Goal: Transaction & Acquisition: Obtain resource

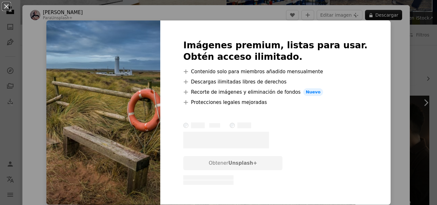
scroll to position [9, 0]
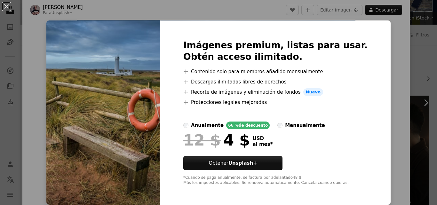
click at [155, 91] on img at bounding box center [103, 112] width 114 height 184
click at [123, 65] on img at bounding box center [103, 112] width 114 height 184
drag, startPoint x: 123, startPoint y: 65, endPoint x: 113, endPoint y: 110, distance: 46.1
click at [113, 110] on img at bounding box center [103, 112] width 114 height 184
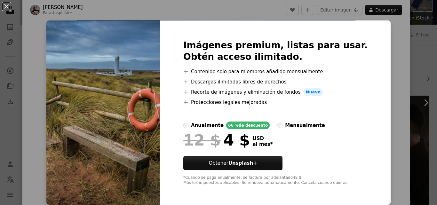
click at [113, 110] on img at bounding box center [103, 112] width 114 height 184
click at [403, 79] on div "An X shape Imágenes premium, listas para usar. Obtén acceso ilimitado. A plus s…" at bounding box center [218, 102] width 437 height 205
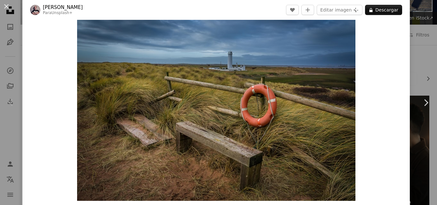
scroll to position [9, 0]
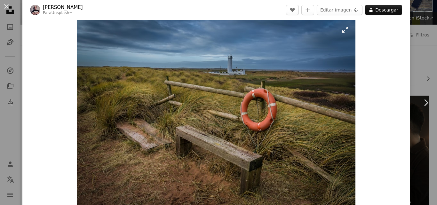
drag, startPoint x: 313, startPoint y: 130, endPoint x: 303, endPoint y: 123, distance: 12.2
drag, startPoint x: 304, startPoint y: 81, endPoint x: 251, endPoint y: 115, distance: 63.5
click at [251, 115] on img "Ampliar en esta imagen" at bounding box center [216, 113] width 278 height 186
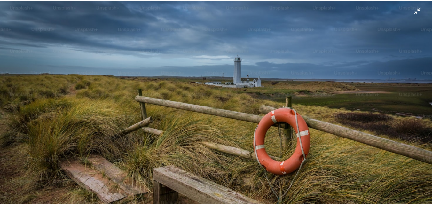
scroll to position [40, 0]
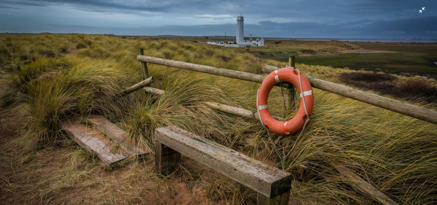
click at [328, 127] on img "Reducir el zoom en esta imagen" at bounding box center [219, 105] width 438 height 292
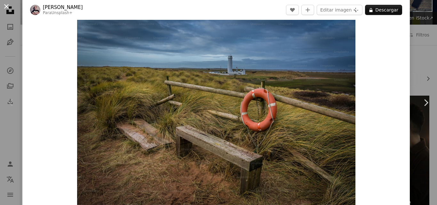
click at [7, 7] on button "An X shape" at bounding box center [7, 7] width 8 height 8
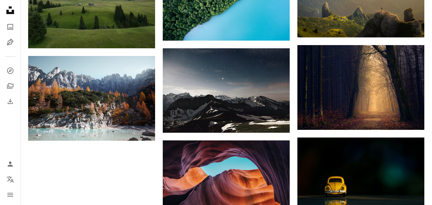
scroll to position [455, 0]
